Goal: Find specific page/section: Find specific page/section

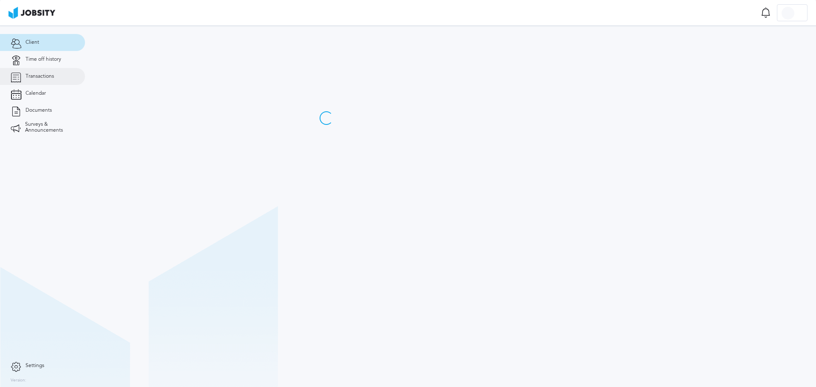
click at [45, 79] on span "Transactions" at bounding box center [39, 76] width 28 height 6
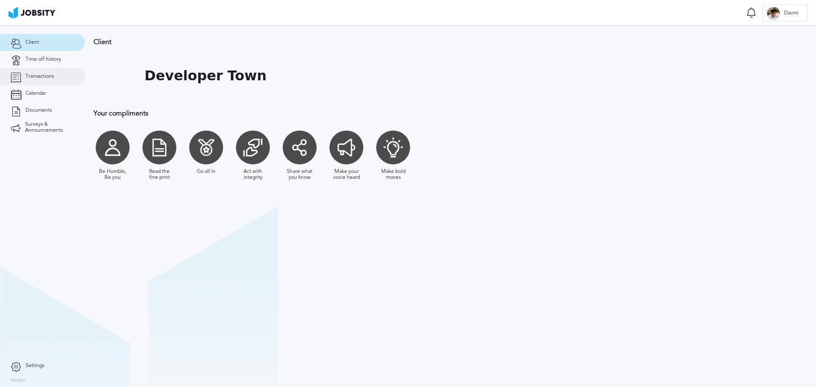
click at [56, 76] on link "Transactions" at bounding box center [42, 76] width 85 height 17
